Goal: Communication & Community: Ask a question

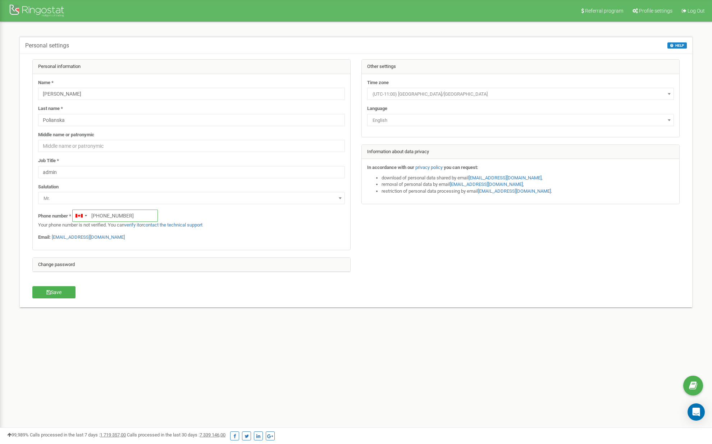
drag, startPoint x: 98, startPoint y: 215, endPoint x: 127, endPoint y: 216, distance: 28.8
click at [127, 216] on input "+14378377080" at bounding box center [115, 216] width 86 height 12
click at [126, 218] on input "+14378377080" at bounding box center [115, 216] width 86 height 12
drag, startPoint x: 92, startPoint y: 216, endPoint x: 125, endPoint y: 217, distance: 33.1
click at [125, 217] on input "+14378377080" at bounding box center [115, 216] width 86 height 12
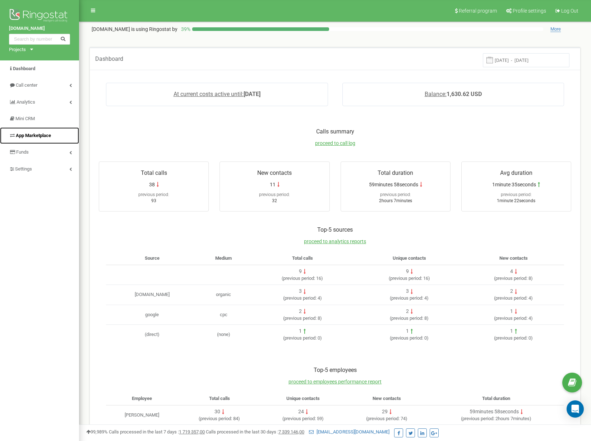
click at [21, 136] on span "App Marketplace" at bounding box center [33, 135] width 35 height 5
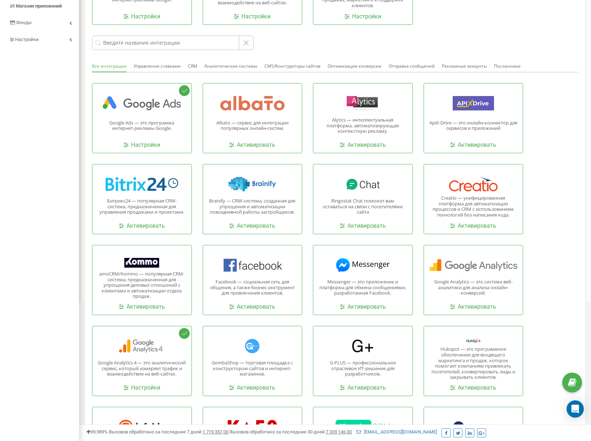
scroll to position [144, 0]
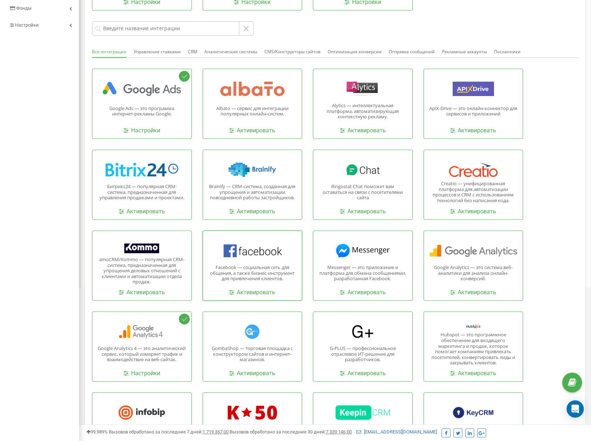
click at [258, 253] on div at bounding box center [253, 250] width 88 height 14
click at [253, 296] on font "Активировать" at bounding box center [256, 292] width 38 height 7
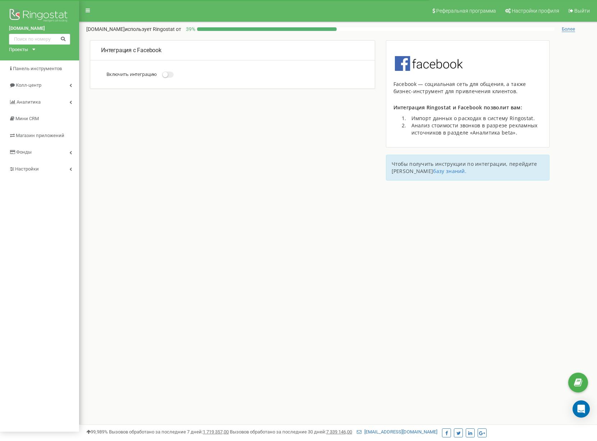
click at [174, 78] on span at bounding box center [168, 75] width 12 height 6
click at [0, 0] on input "Включить интеграцию" at bounding box center [0, 0] width 0 height 0
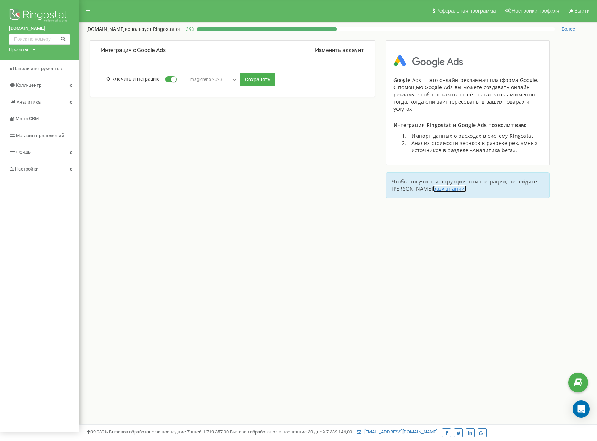
click at [433, 192] on font "базу знаний." at bounding box center [449, 188] width 33 height 7
click at [577, 407] on icon "Open Intercom Messenger" at bounding box center [580, 408] width 9 height 9
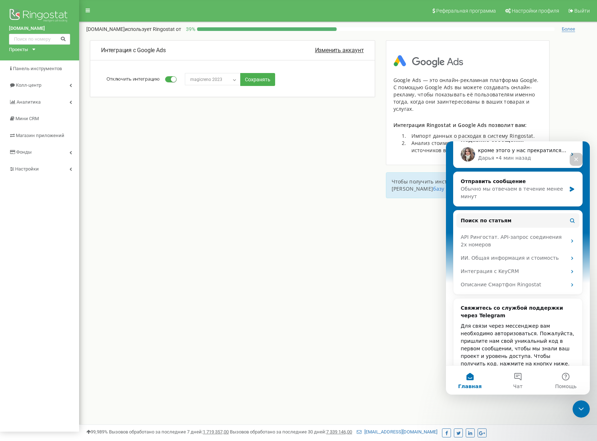
scroll to position [142, 0]
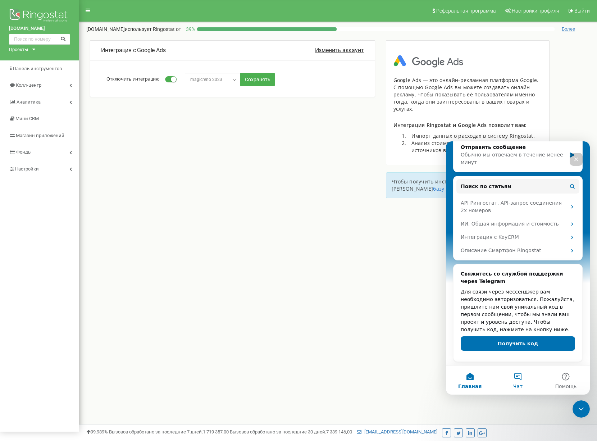
click at [519, 376] on button "Чат" at bounding box center [518, 380] width 48 height 29
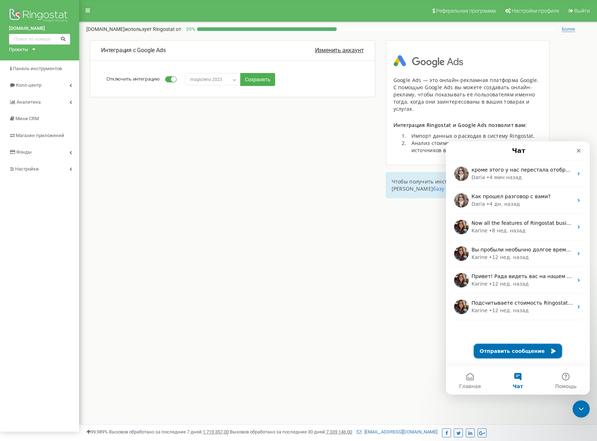
click at [551, 352] on icon "Мессенджер Intercom" at bounding box center [553, 350] width 4 height 5
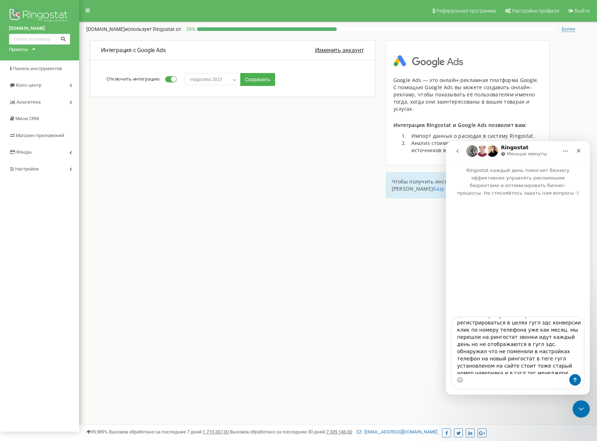
scroll to position [0, 0]
drag, startPoint x: 570, startPoint y: 342, endPoint x: 542, endPoint y: 342, distance: 28.4
click at [542, 342] on textarea "дальше вопрос у меня перестали регистрироваться в целях гугл эдс конверсии клик…" at bounding box center [518, 345] width 132 height 57
click at [476, 355] on textarea "дальше вопрос у меня перестали регистрироваться в целях гугл эдс конверсии клик…" at bounding box center [518, 345] width 132 height 57
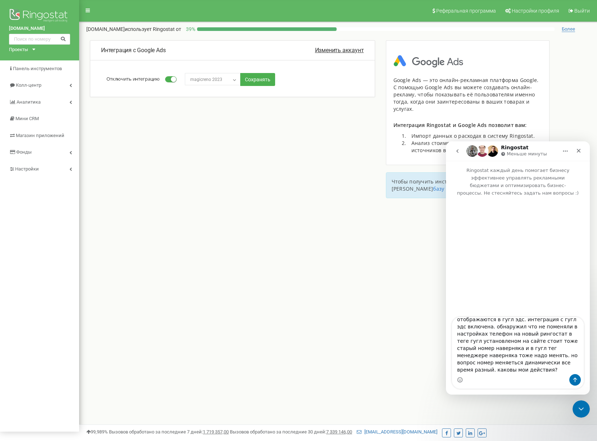
click at [478, 370] on textarea "дальше вопрос у меня перестали регистрироваться в целях гугл эдс конверсии клик…" at bounding box center [518, 345] width 132 height 57
click at [561, 356] on textarea "дальше вопрос у меня перестали регистрироваться в целях гугл эдс конверсии клик…" at bounding box center [518, 345] width 132 height 57
click at [480, 365] on textarea "дальше вопрос у меня перестали регистрироваться в целях гугл эдс конверсии клик…" at bounding box center [518, 345] width 132 height 57
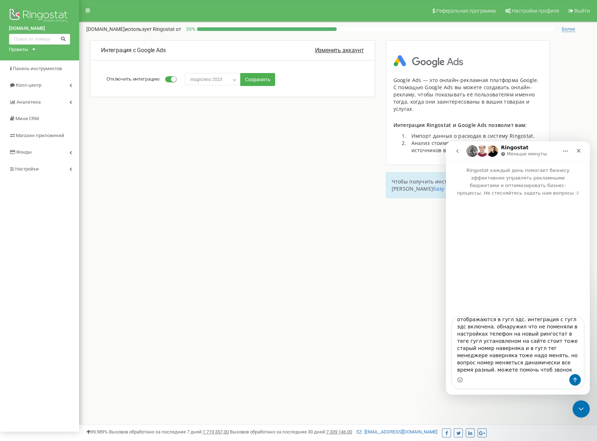
click at [551, 363] on textarea "дальше вопрос у меня перестали регистрироваться в целях гугл эдс конверсии клик…" at bounding box center [518, 345] width 132 height 57
click at [563, 363] on textarea "дальше вопрос у меня перестали регистрироваться в целях гугл эдс конверсии клик…" at bounding box center [518, 345] width 132 height 57
drag, startPoint x: 456, startPoint y: 327, endPoint x: 564, endPoint y: 371, distance: 116.8
click at [567, 370] on textarea "дальше вопрос у меня перестали регистрироваться в целях гугл эдс конверсии клик…" at bounding box center [518, 345] width 132 height 57
type textarea "дальше вопрос у меня перестали регистрироваться в целях гугл эдс конверсии клик…"
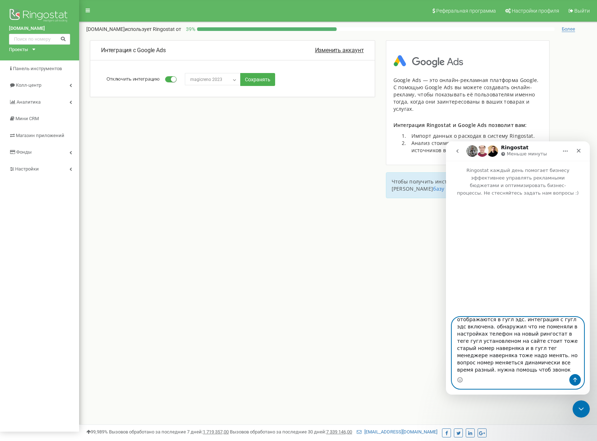
drag, startPoint x: 539, startPoint y: 376, endPoint x: 516, endPoint y: 368, distance: 25.2
click at [516, 368] on textarea "дальше вопрос у меня перестали регистрироваться в целях гугл эдс конверсии клик…" at bounding box center [518, 345] width 132 height 57
drag, startPoint x: 456, startPoint y: 327, endPoint x: 566, endPoint y: 384, distance: 123.3
click at [572, 385] on div "дальше вопрос у меня перестали регистрироваться в целях гугл эдс конверсии клик…" at bounding box center [518, 352] width 132 height 71
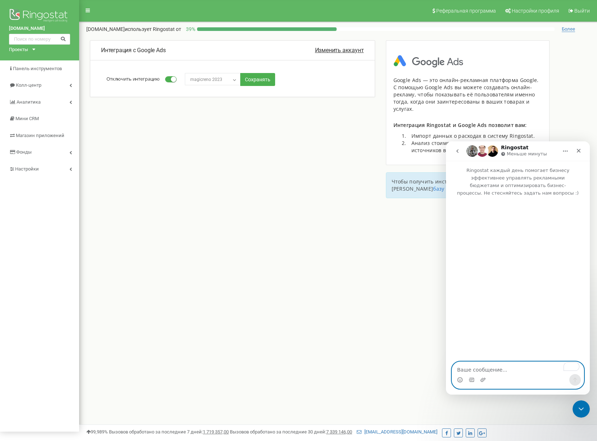
click at [475, 369] on textarea "To enrich screen reader interactions, please activate Accessibility in Grammarl…" at bounding box center [518, 368] width 132 height 12
paste textarea "Lore: Ipsumdol s ametconse adipisci elitseddo (eiusmod) t Incidi Utl Etdol magn…"
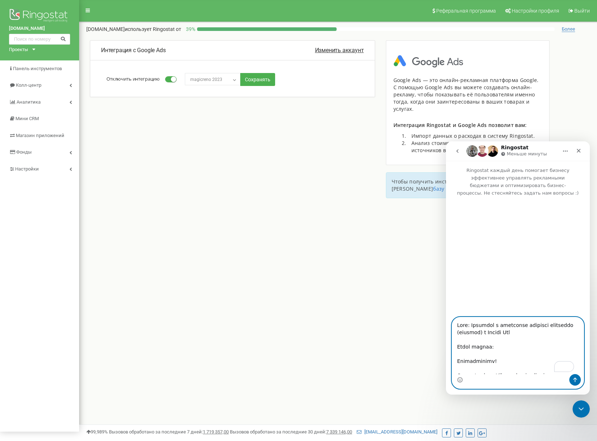
scroll to position [271, 0]
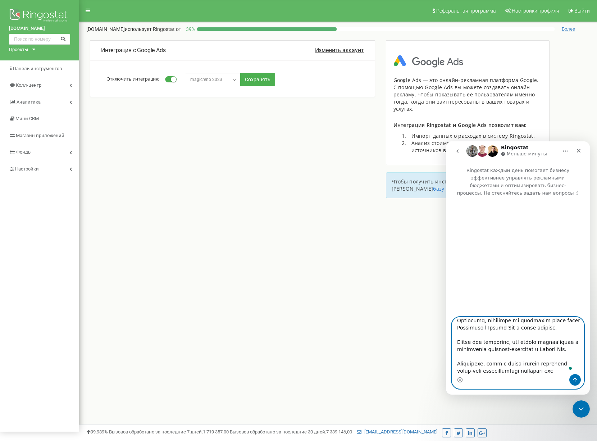
click at [523, 370] on textarea "To enrich screen reader interactions, please activate Accessibility in Grammarl…" at bounding box center [518, 345] width 132 height 57
paste textarea "Заранее спасибо за помощь!"
click at [539, 362] on textarea "To enrich screen reader interactions, please activate Accessibility in Grammarl…" at bounding box center [518, 345] width 132 height 57
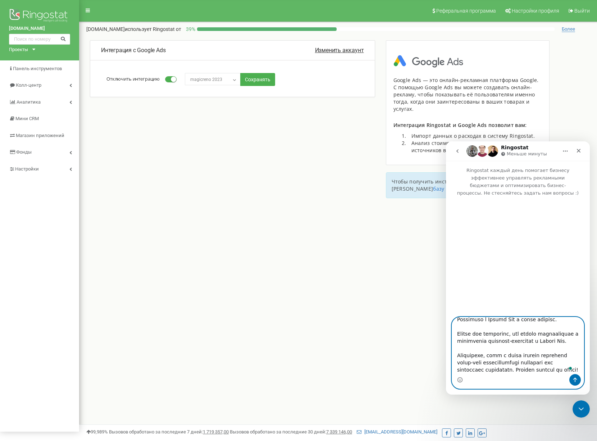
type textarea "Lore: Ipsumdol s ametconse adipisci elitseddo (eiusmod) t Incidi Utl Etdol magn…"
click at [577, 379] on icon "Отправить сообщение…" at bounding box center [575, 380] width 6 height 6
